Goal: Task Accomplishment & Management: Complete application form

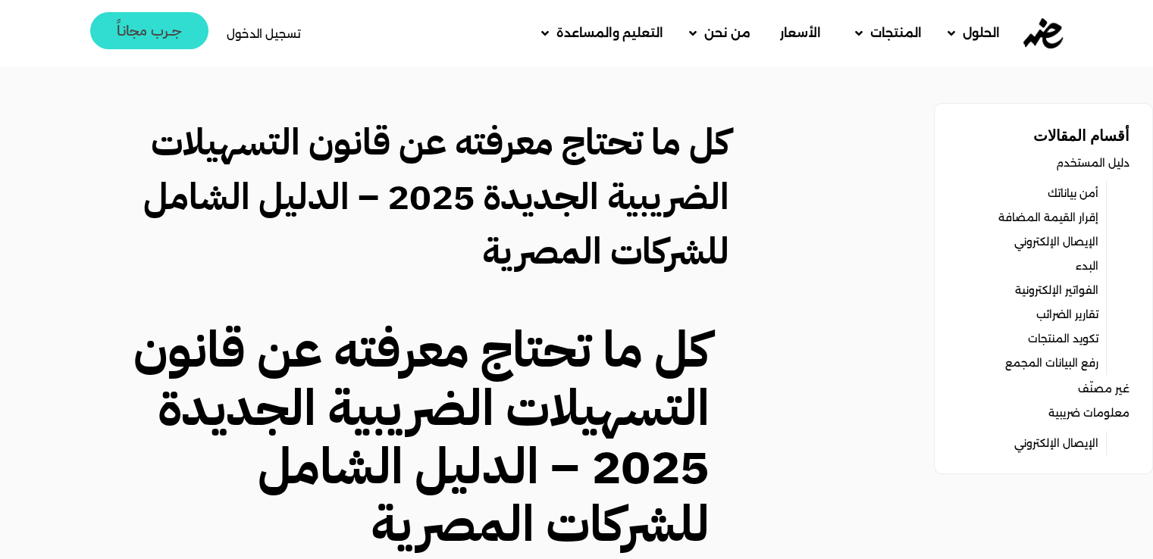
click at [154, 31] on span "جــرب مجانـاً" at bounding box center [149, 30] width 65 height 14
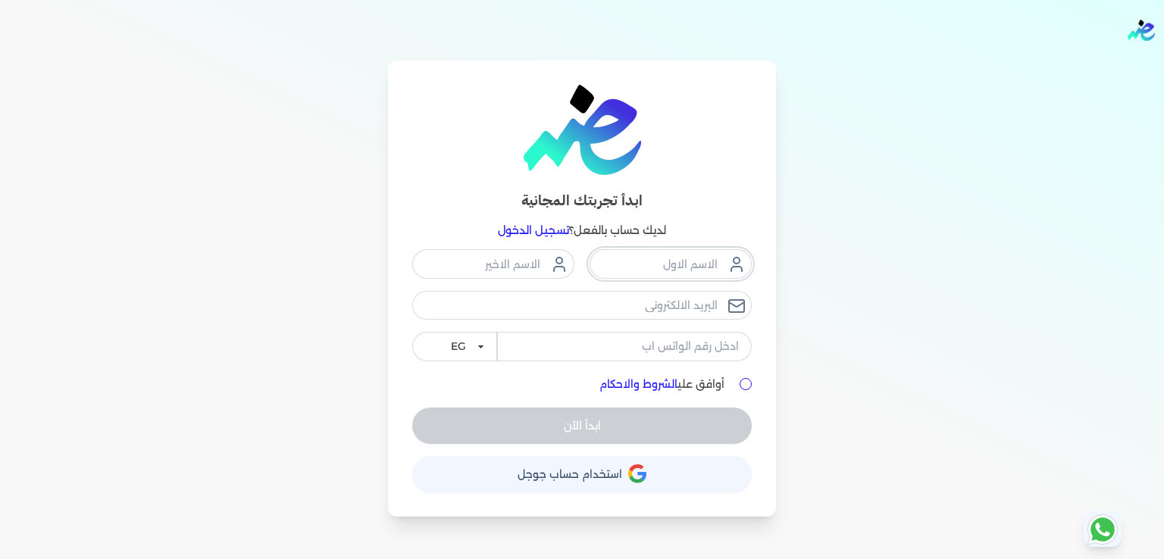
click at [681, 272] on input "text" at bounding box center [671, 263] width 162 height 29
click at [644, 271] on input "عزة احمد سعيد" at bounding box center [671, 263] width 162 height 29
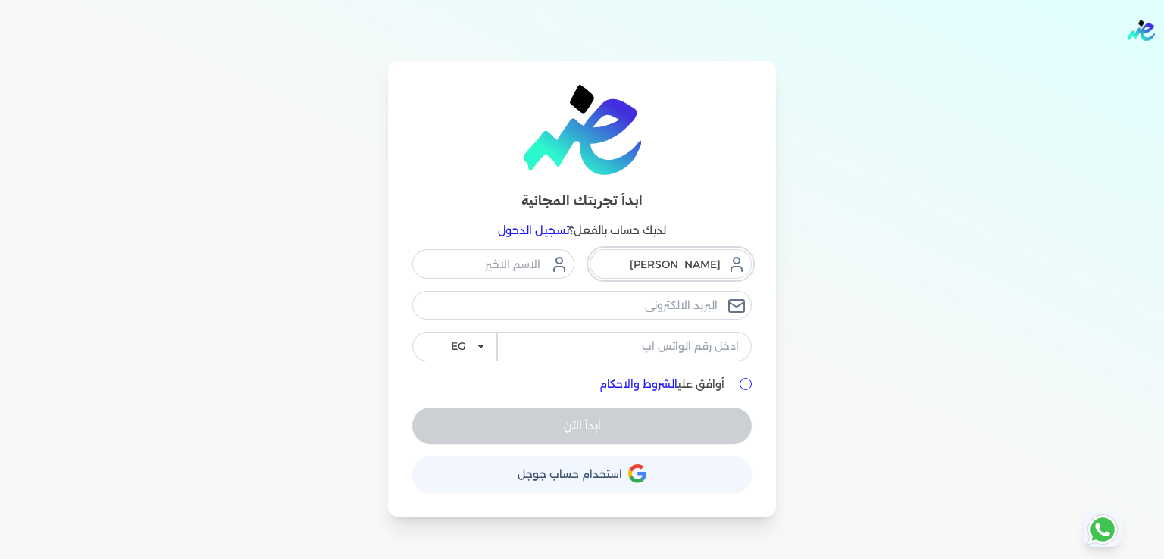
click at [644, 271] on input "عزة احمد سعيد" at bounding box center [671, 263] width 162 height 29
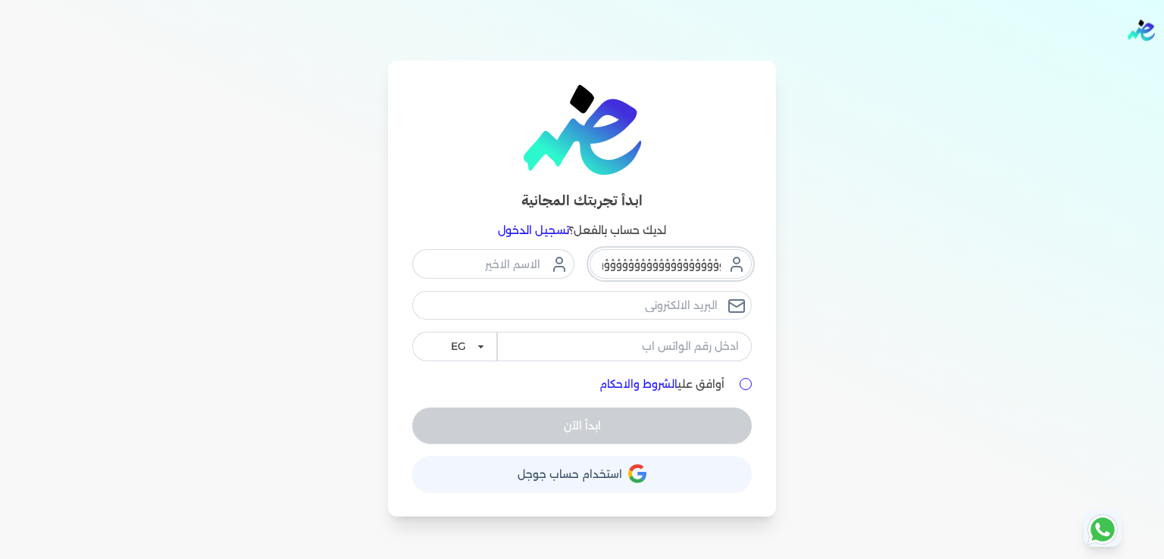
type input "ؤؤؤؤؤؤؤؤؤؤؤؤؤؤؤؤؤؤؤؤؤؤؤؤؤؤؤؤؤؤؤؤؤؤؤؤؤؤؤؤؤؤؤؤؤؤؤؤؤؤؤؤؤؤؤؤؤؤؤؤؤؤؤؤؤؤؤؤؤؤؤؤؤؤؤؤؤؤؤ…"
click at [644, 271] on input "ؤؤؤؤؤؤؤؤؤؤؤؤؤؤؤؤؤؤؤؤؤؤؤؤؤؤؤؤؤؤؤؤؤؤؤؤؤؤؤؤؤؤؤؤؤؤؤؤؤؤؤؤؤؤؤؤؤؤؤؤؤؤؤؤؤؤؤؤؤؤؤؤؤؤؤؤؤؤؤ…" at bounding box center [671, 263] width 162 height 29
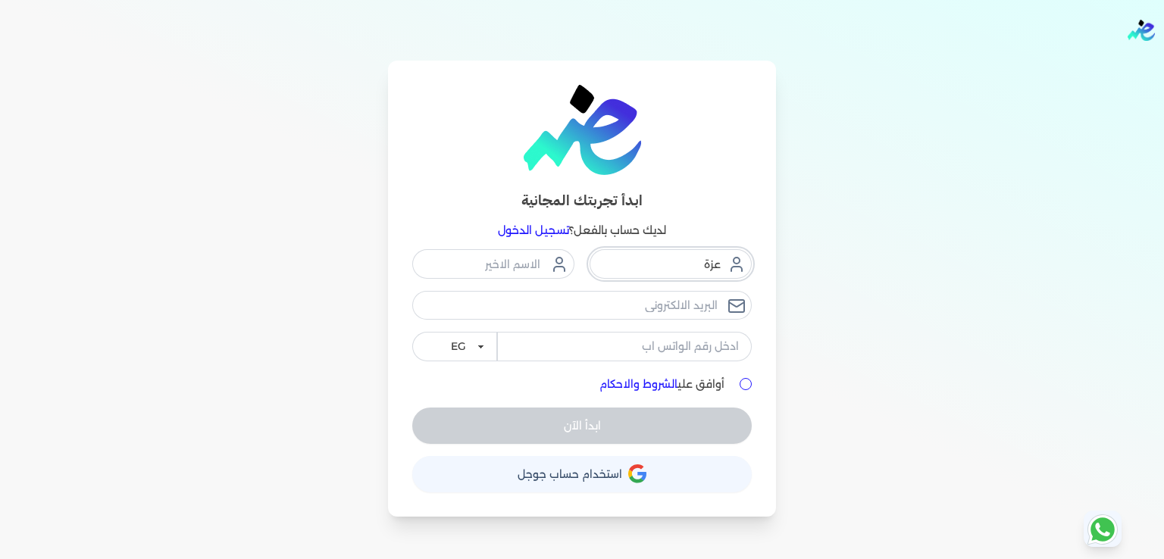
type input "عزة"
click at [538, 271] on input "text" at bounding box center [493, 263] width 162 height 29
type input "احمد سعيد"
click at [588, 302] on input "email" at bounding box center [582, 305] width 340 height 29
click at [577, 426] on div "عزة احمد سعيد EG KSA أوافق علي الشروط والاحكام ابدأ الآن" at bounding box center [582, 346] width 340 height 194
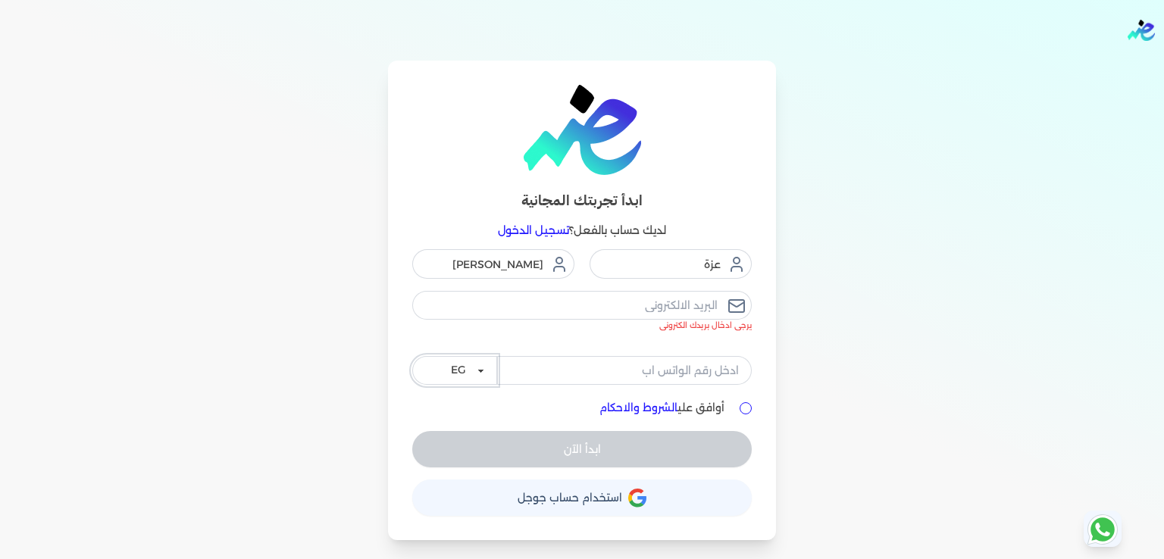
click at [471, 365] on select "EG KSA" at bounding box center [454, 370] width 85 height 29
click at [412, 356] on select "EG KSA" at bounding box center [454, 370] width 85 height 29
click at [586, 452] on div "ابدأ الآن" at bounding box center [582, 449] width 340 height 36
click at [662, 298] on input "email" at bounding box center [582, 305] width 340 height 29
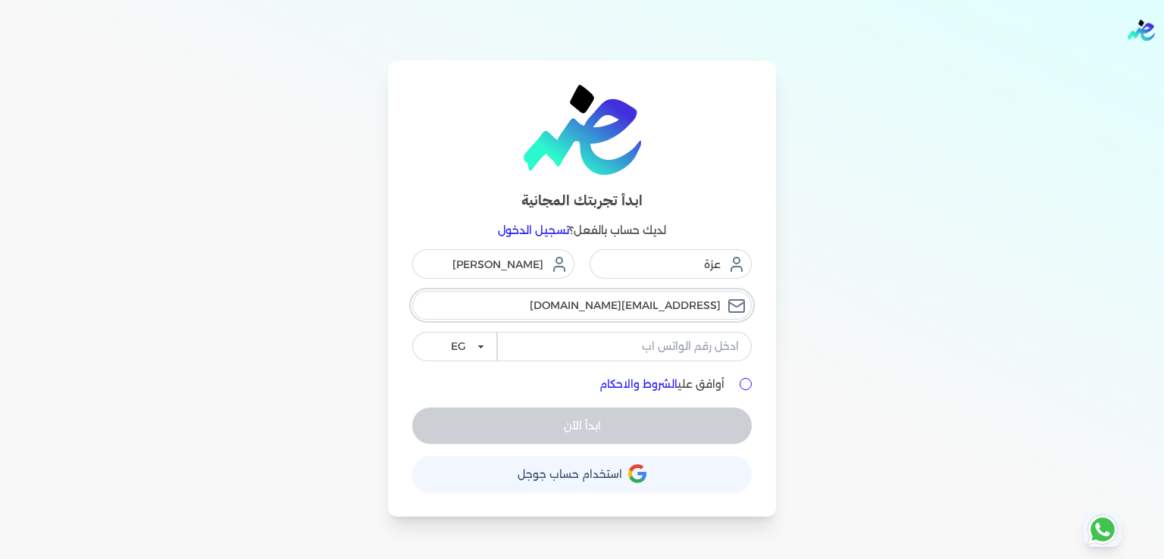
type input "azzaa8861@gmail.com"
click at [582, 419] on div "ابدأ الآن" at bounding box center [582, 426] width 340 height 36
click at [613, 346] on input "tel" at bounding box center [624, 346] width 255 height 29
type input "01013372009"
click at [590, 416] on div "ابدأ الآن" at bounding box center [582, 426] width 340 height 36
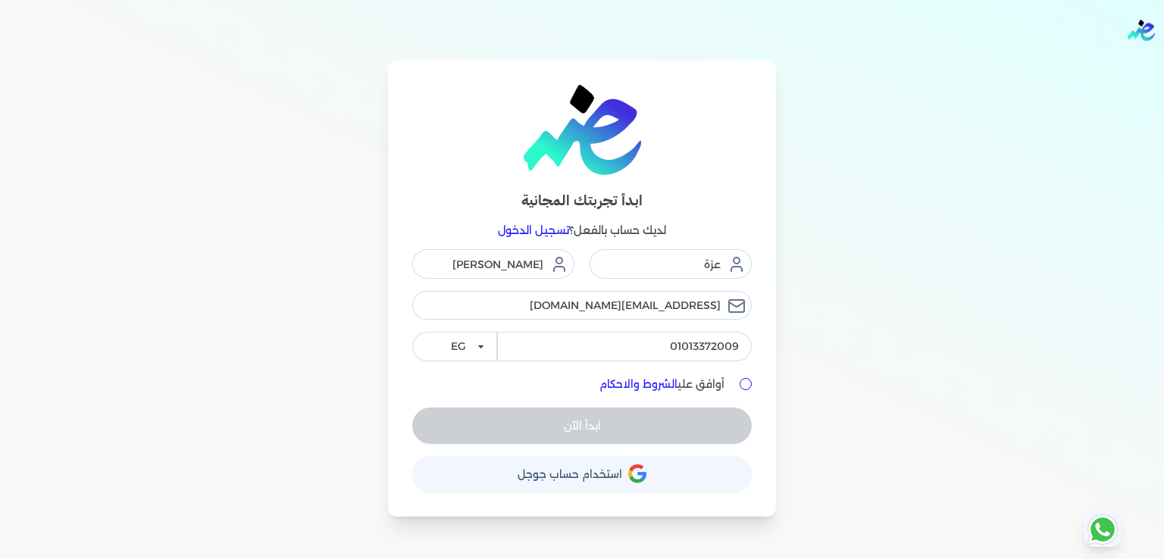
click at [578, 474] on span "استخدام حساب جوجل" at bounding box center [570, 474] width 105 height 11
